Goal: Task Accomplishment & Management: Manage account settings

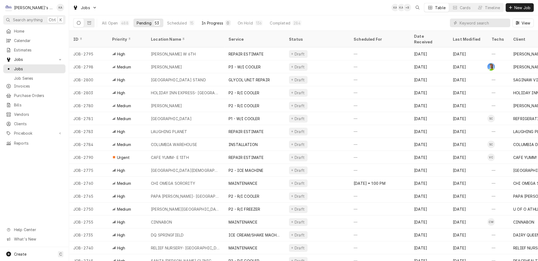
click at [201, 20] on div "In Progress" at bounding box center [212, 23] width 22 height 6
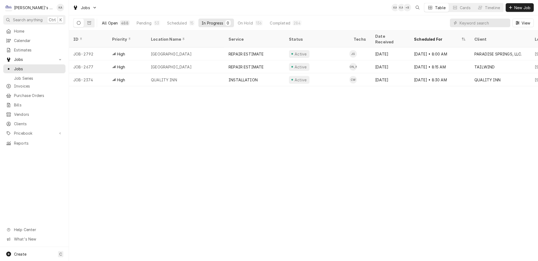
click at [110, 20] on div "All Open" at bounding box center [110, 23] width 16 height 6
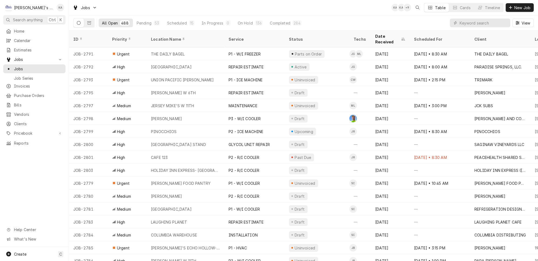
click at [200, 16] on div "All Open 488 Pending 53 Scheduled 15 In Progress 0 On Hold 136 Completed 284" at bounding box center [202, 22] width 206 height 15
click at [201, 20] on div "In Progress" at bounding box center [212, 23] width 22 height 6
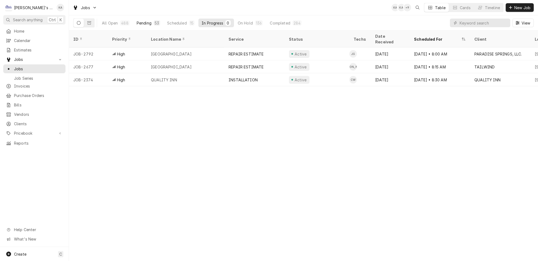
click at [137, 21] on div "Pending" at bounding box center [144, 23] width 15 height 6
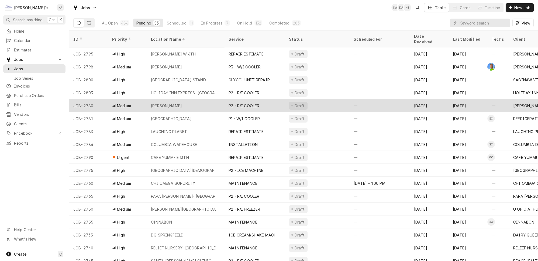
click at [214, 99] on div "RICK FICEK" at bounding box center [186, 105] width 78 height 13
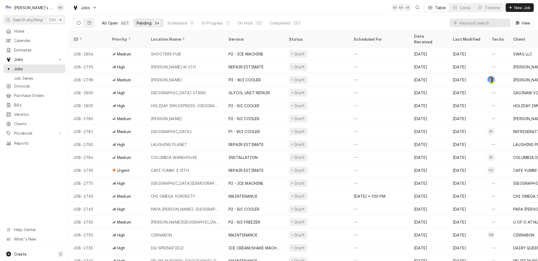
click at [104, 20] on div "All Open" at bounding box center [110, 23] width 16 height 6
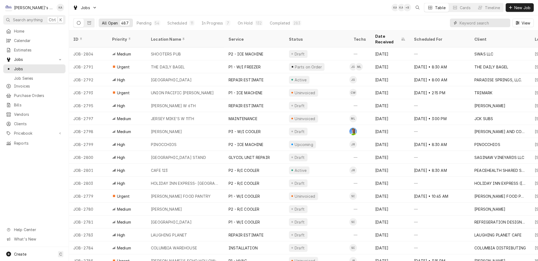
click at [478, 22] on input "Dynamic Content Wrapper" at bounding box center [483, 23] width 48 height 9
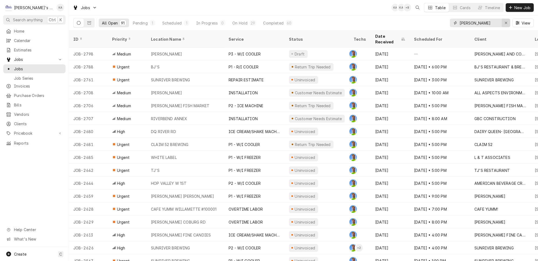
type input "GREG"
click at [506, 22] on icon "Erase input" at bounding box center [505, 23] width 3 height 4
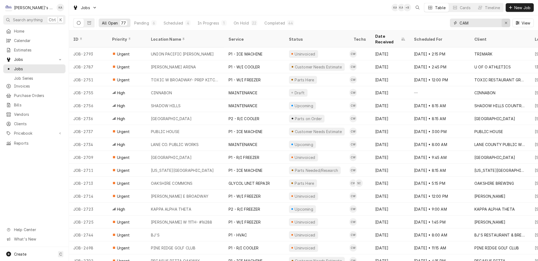
type input "CAM"
click at [505, 23] on div "Erase input" at bounding box center [505, 22] width 5 height 5
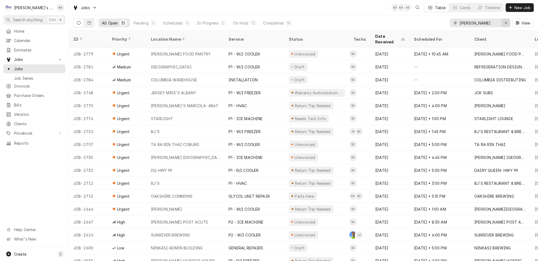
type input "STEVE"
click at [507, 21] on icon "Erase input" at bounding box center [505, 23] width 3 height 4
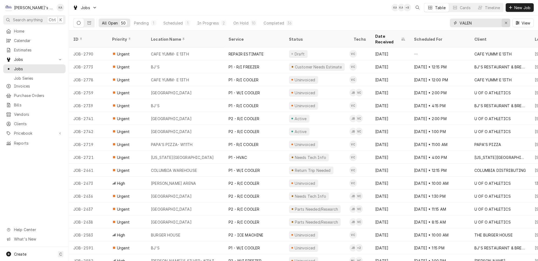
type input "VALEN"
click at [508, 22] on div "Erase input" at bounding box center [505, 22] width 5 height 5
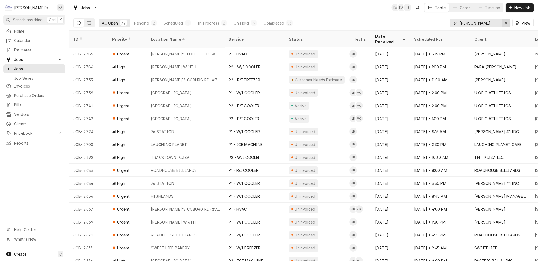
type input "JOEY"
click at [507, 22] on icon "Erase input" at bounding box center [505, 23] width 3 height 4
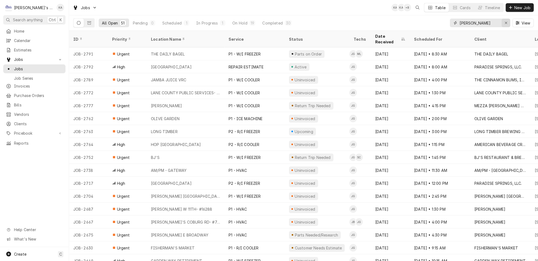
type input "JOHNNY"
click at [508, 22] on div "Erase input" at bounding box center [505, 22] width 5 height 5
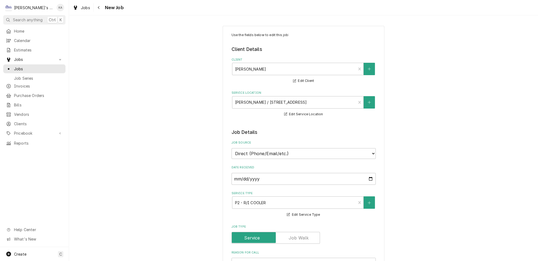
type textarea "x"
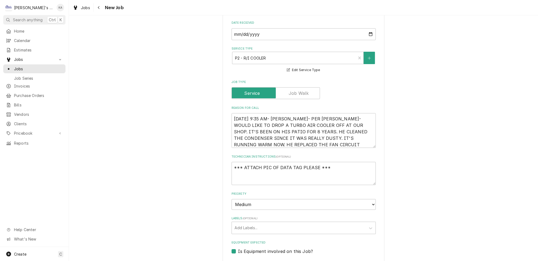
scroll to position [147, 0]
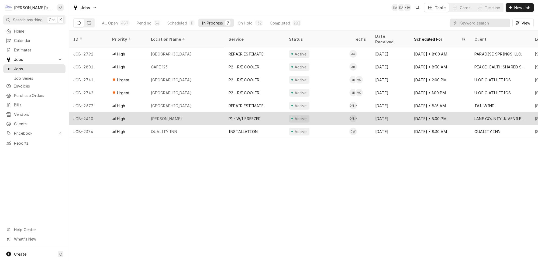
click at [319, 112] on div "Active" at bounding box center [316, 118] width 65 height 13
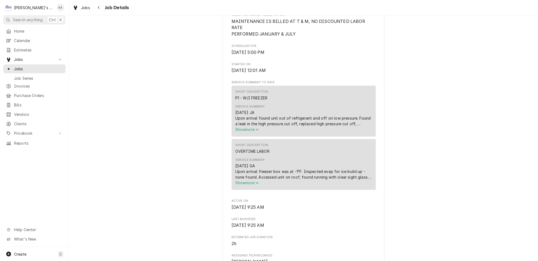
scroll to position [245, 0]
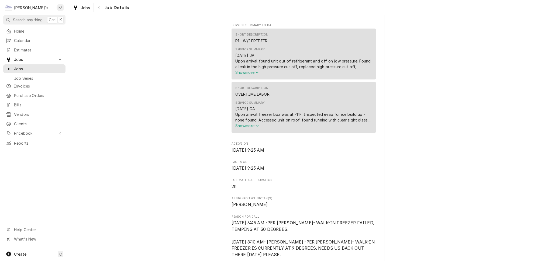
click at [246, 123] on span "Show more" at bounding box center [247, 125] width 24 height 5
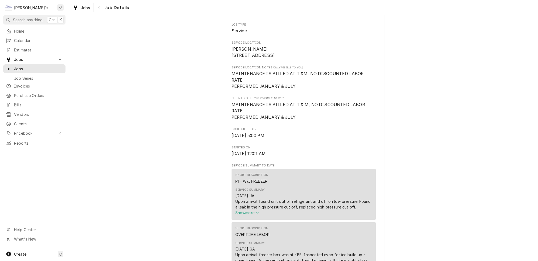
scroll to position [0, 0]
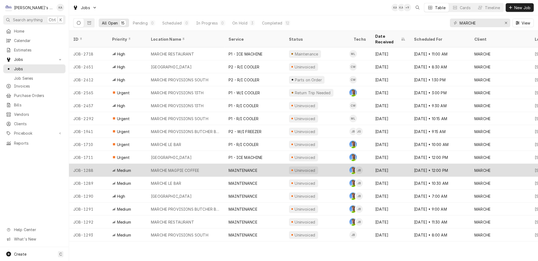
type input "MARCHE"
click at [246, 164] on div "MAINTENANCE" at bounding box center [254, 170] width 60 height 13
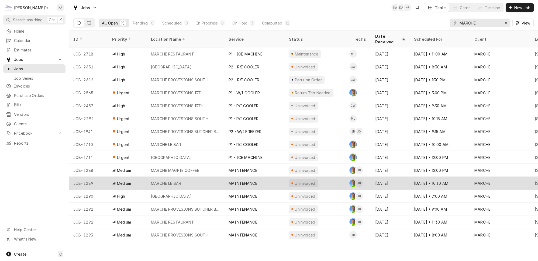
click at [242, 177] on div "MAINTENANCE" at bounding box center [254, 183] width 60 height 13
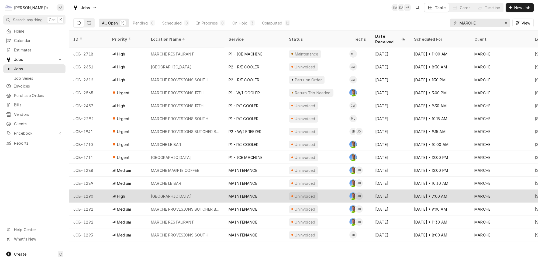
click at [241, 193] on div "MAINTENANCE" at bounding box center [242, 196] width 29 height 6
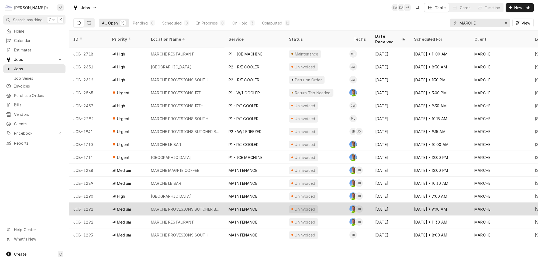
click at [241, 206] on div "MAINTENANCE" at bounding box center [242, 209] width 29 height 6
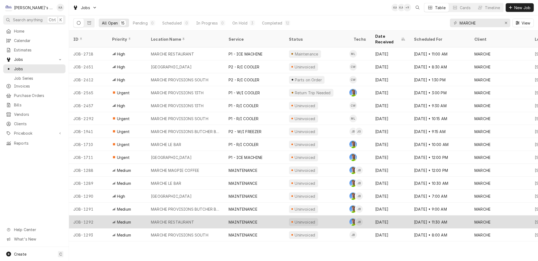
click at [239, 219] on div "MAINTENANCE" at bounding box center [242, 222] width 29 height 6
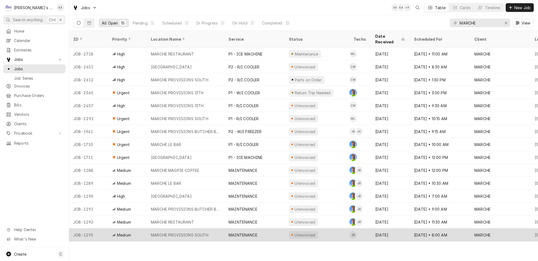
click at [234, 232] on div "MAINTENANCE" at bounding box center [242, 235] width 29 height 6
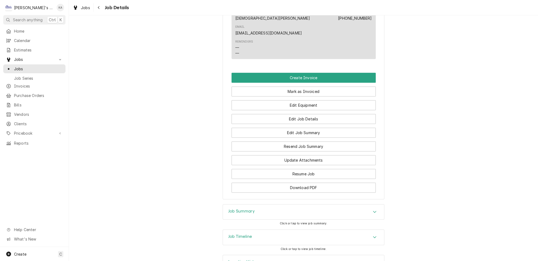
scroll to position [417, 0]
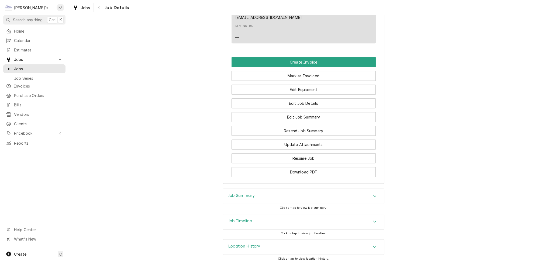
click at [265, 196] on div "Job Summary" at bounding box center [303, 196] width 161 height 15
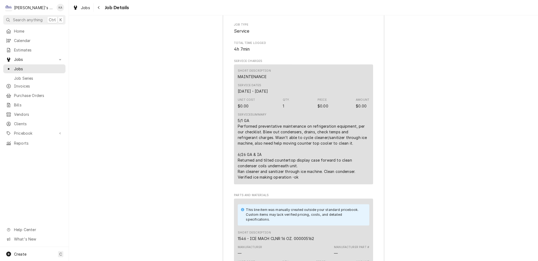
scroll to position [636, 0]
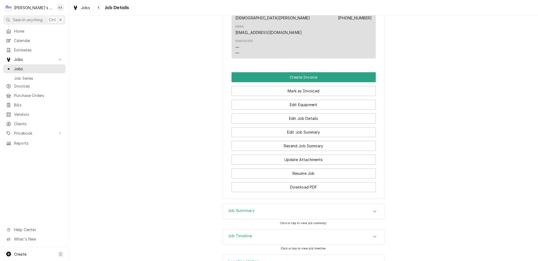
click at [256, 204] on div "Job Summary" at bounding box center [303, 211] width 161 height 15
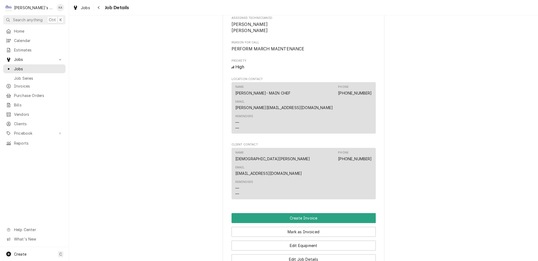
scroll to position [391, 0]
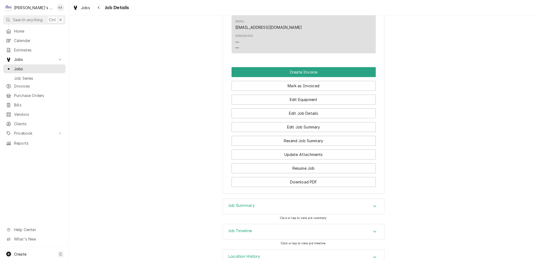
click at [266, 199] on div "Job Summary" at bounding box center [303, 206] width 161 height 15
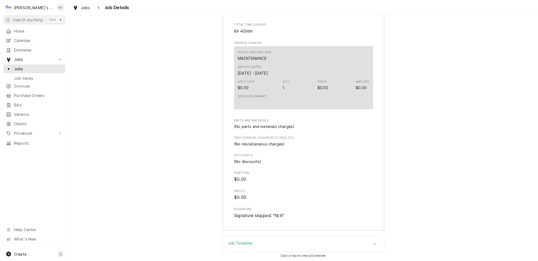
scroll to position [656, 0]
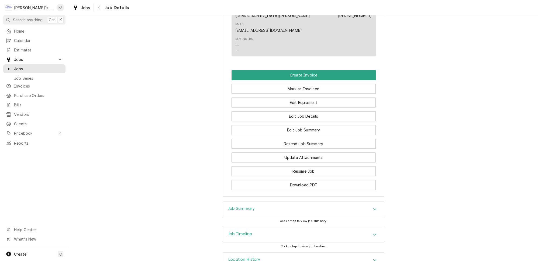
scroll to position [433, 0]
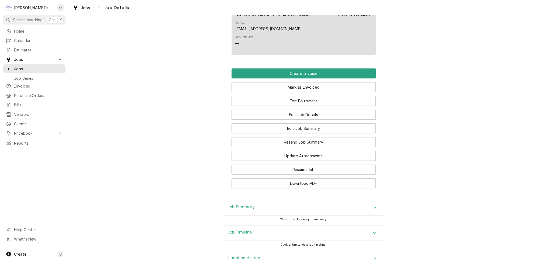
click at [314, 200] on div "Job Summary" at bounding box center [303, 207] width 161 height 15
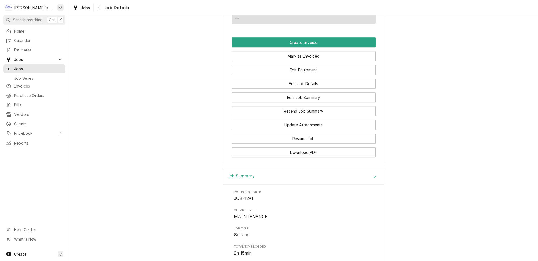
scroll to position [587, 0]
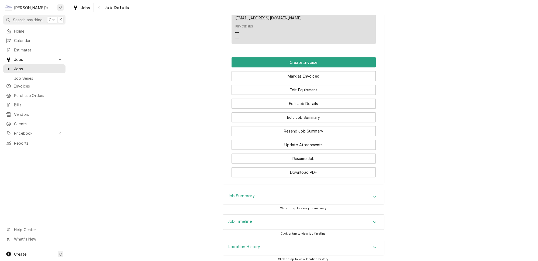
click at [248, 198] on div "Job Summary" at bounding box center [303, 196] width 161 height 15
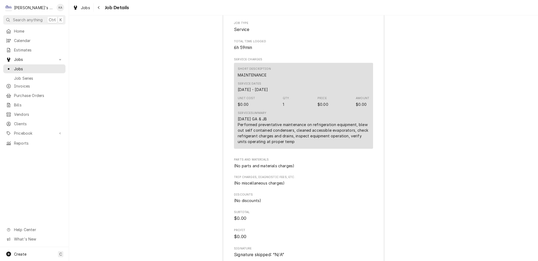
scroll to position [587, 0]
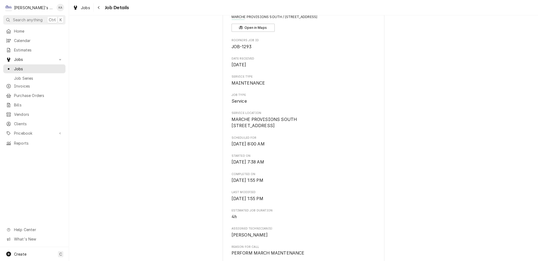
scroll to position [24, 0]
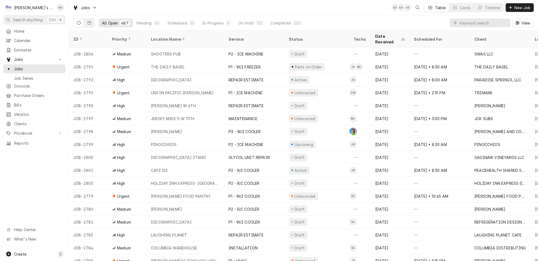
click at [151, 20] on button "Pending 54" at bounding box center [148, 23] width 30 height 9
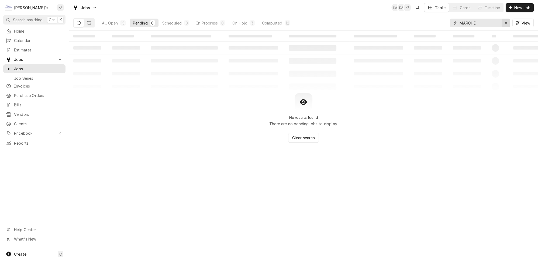
click at [507, 22] on icon "Erase input" at bounding box center [505, 23] width 2 height 2
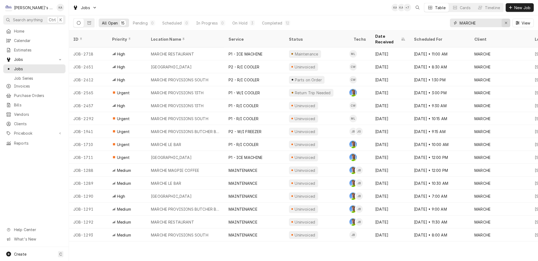
click at [507, 21] on icon "Erase input" at bounding box center [505, 23] width 3 height 4
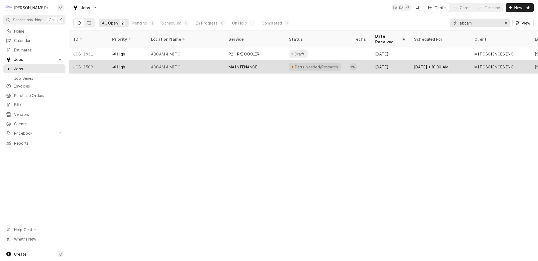
type input "abcam"
click at [205, 60] on div "ABCAM & MITO" at bounding box center [186, 66] width 78 height 13
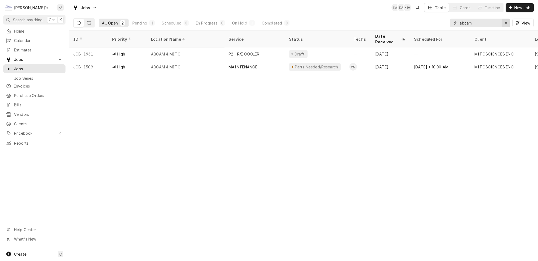
click at [507, 21] on icon "Erase input" at bounding box center [505, 23] width 3 height 4
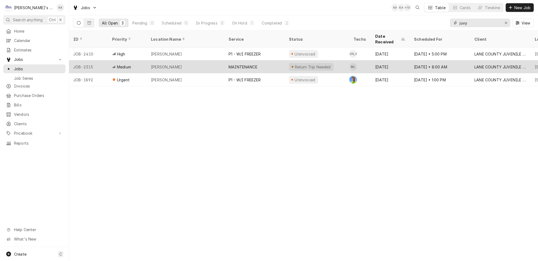
type input "juvy"
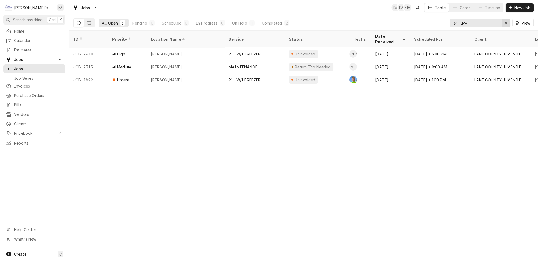
click at [507, 21] on icon "Erase input" at bounding box center [505, 23] width 3 height 4
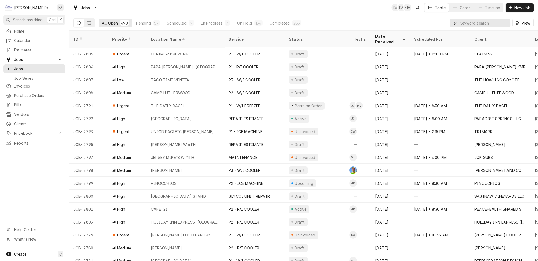
click at [472, 21] on input "Dynamic Content Wrapper" at bounding box center [483, 23] width 48 height 9
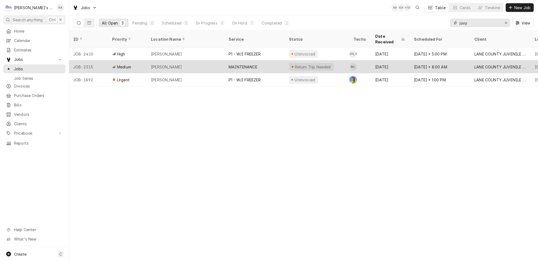
type input "juvy"
click at [207, 60] on div "LANE JUVY" at bounding box center [186, 66] width 78 height 13
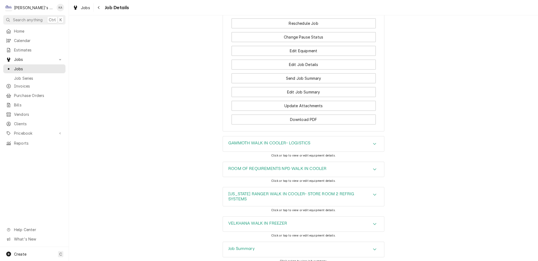
scroll to position [808, 0]
click at [372, 141] on icon "Accordion Header" at bounding box center [374, 143] width 4 height 4
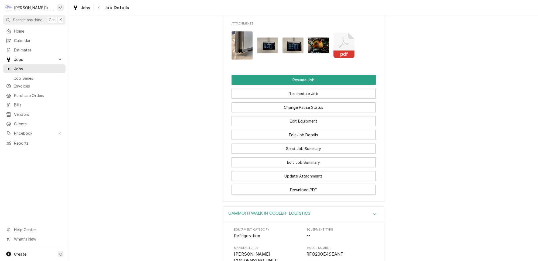
scroll to position [688, 0]
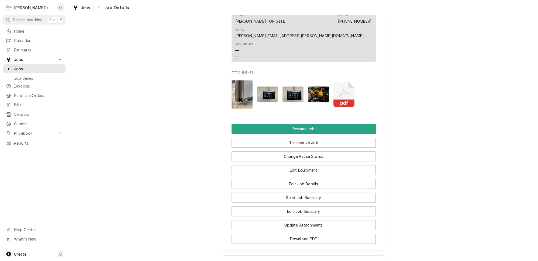
click at [339, 86] on icon "Attachments" at bounding box center [343, 91] width 11 height 11
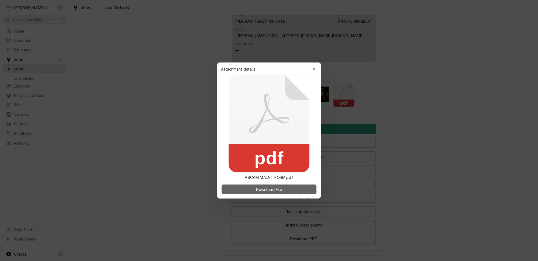
click at [266, 187] on span "Download File" at bounding box center [269, 190] width 28 height 6
click at [313, 69] on icon "button" at bounding box center [314, 69] width 3 height 4
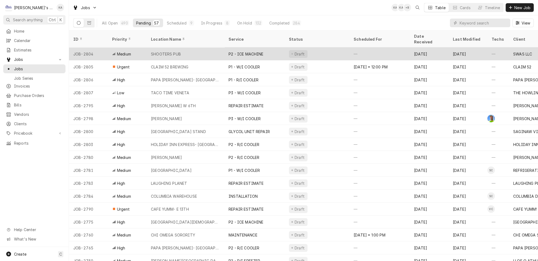
click at [186, 47] on div "SHOOTERS PUB" at bounding box center [186, 53] width 78 height 13
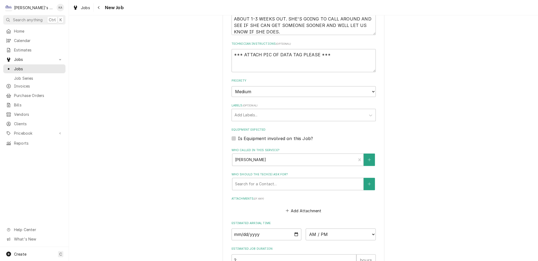
scroll to position [362, 0]
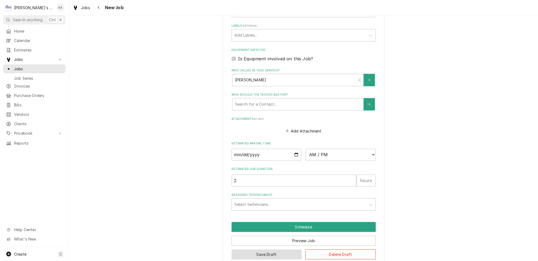
click at [262, 249] on button "Save Draft" at bounding box center [266, 254] width 70 height 10
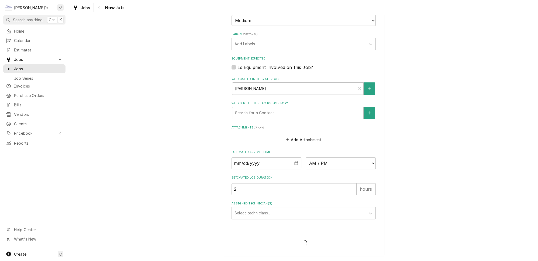
scroll to position [344, 0]
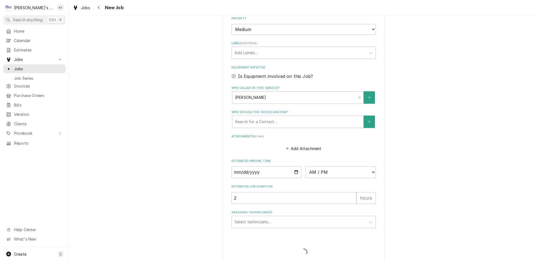
type textarea "x"
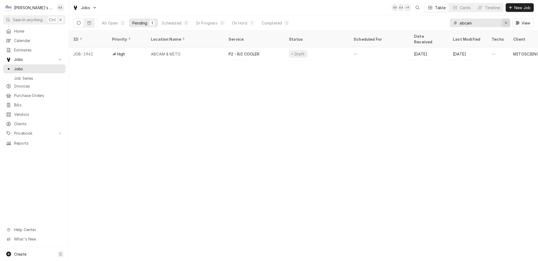
click at [507, 22] on icon "Erase input" at bounding box center [505, 23] width 3 height 4
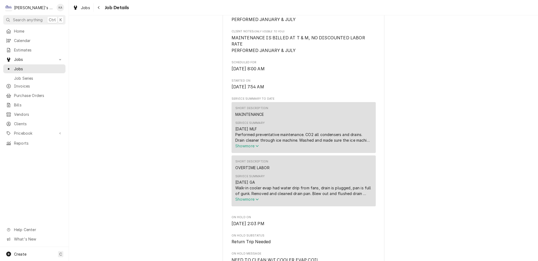
scroll to position [318, 0]
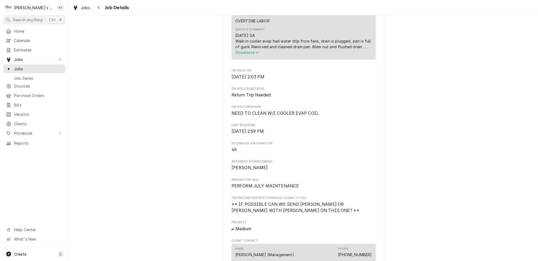
click at [256, 51] on icon "Service Summary" at bounding box center [256, 53] width 3 height 4
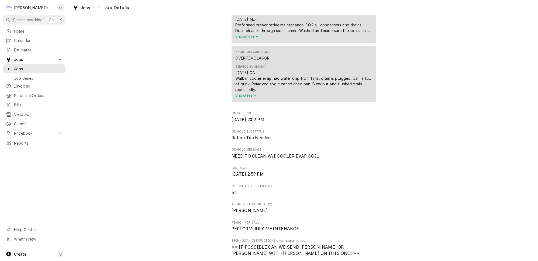
scroll to position [269, 0]
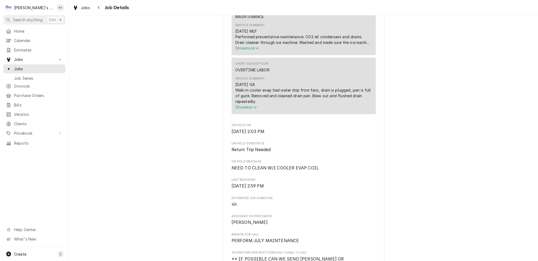
click at [257, 46] on icon "Service Summary" at bounding box center [256, 48] width 3 height 4
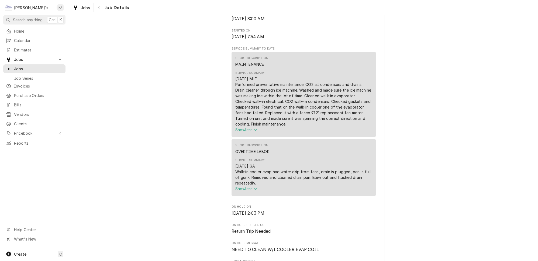
scroll to position [220, 0]
